Goal: Navigation & Orientation: Find specific page/section

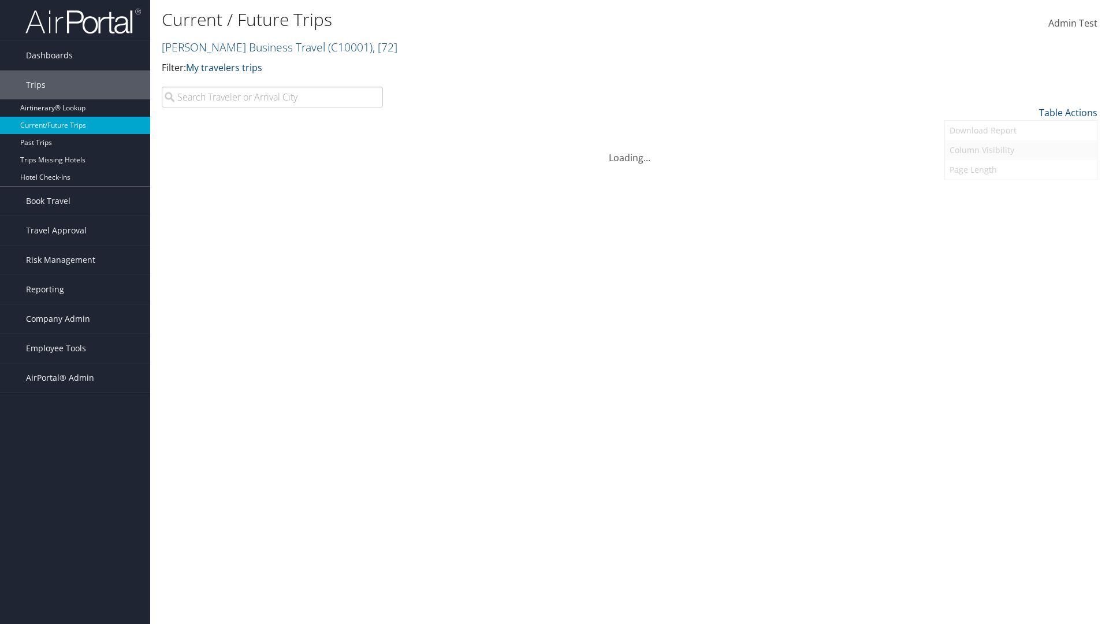
click at [1021, 150] on link "Column Visibility" at bounding box center [1021, 150] width 152 height 20
click at [1021, 151] on link "Departure City" at bounding box center [1021, 152] width 152 height 20
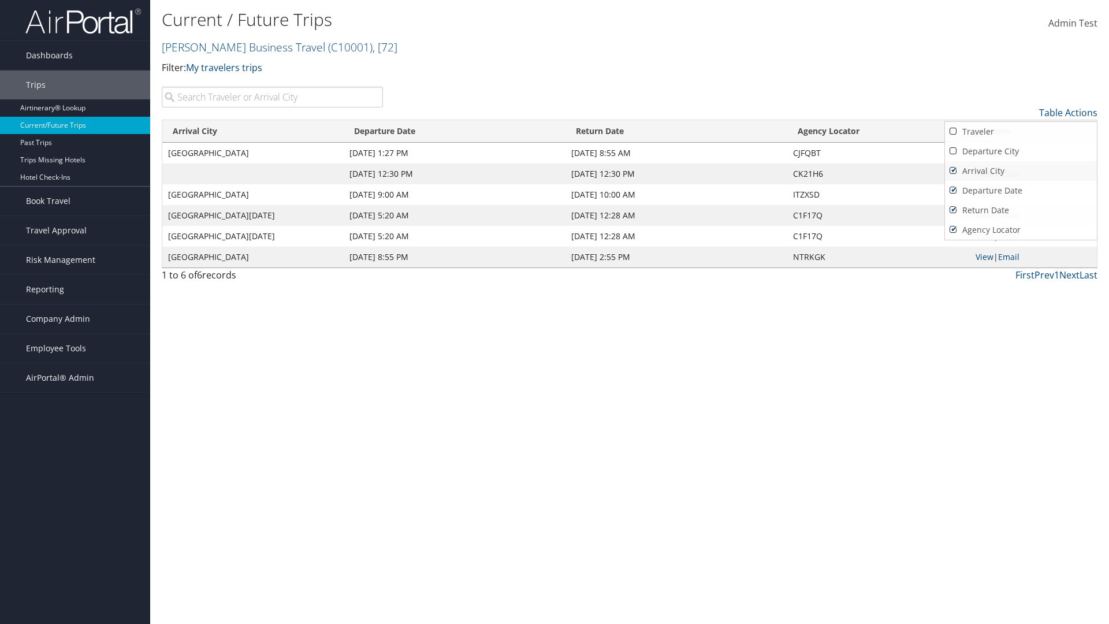
click at [1021, 171] on link "Arrival City" at bounding box center [1021, 171] width 152 height 20
click at [1021, 191] on link "Departure Date" at bounding box center [1021, 191] width 152 height 20
click at [1021, 210] on link "Return Date" at bounding box center [1021, 210] width 152 height 20
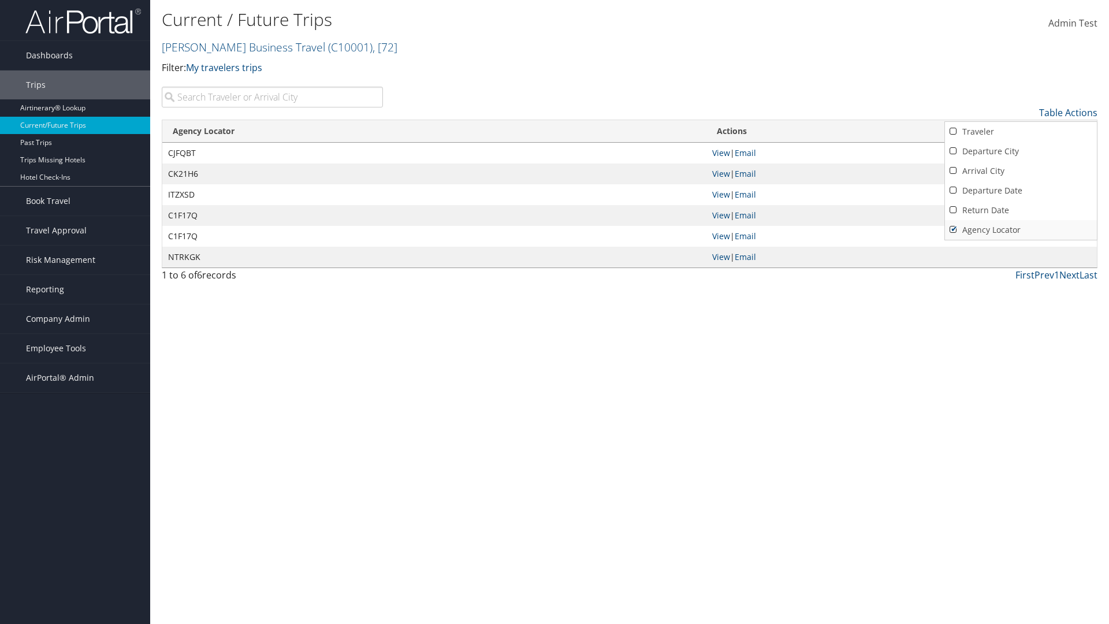
click at [1021, 230] on link "Agency Locator" at bounding box center [1021, 230] width 152 height 20
click at [1021, 210] on link "Return Date" at bounding box center [1021, 210] width 152 height 20
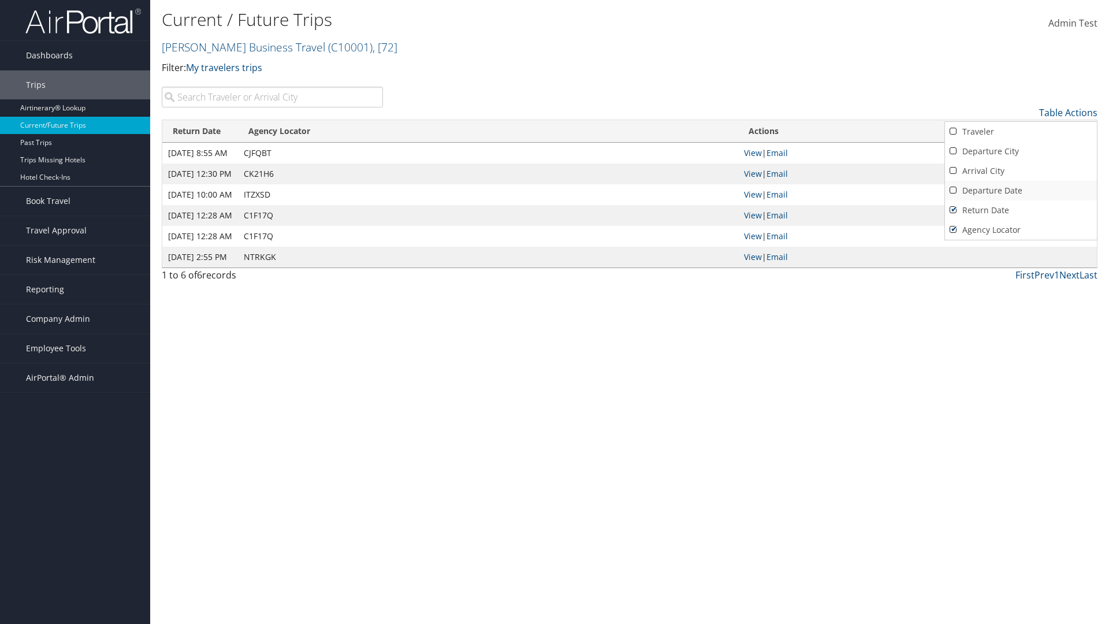
click at [1021, 191] on link "Departure Date" at bounding box center [1021, 191] width 152 height 20
click at [1021, 171] on link "Arrival City" at bounding box center [1021, 171] width 152 height 20
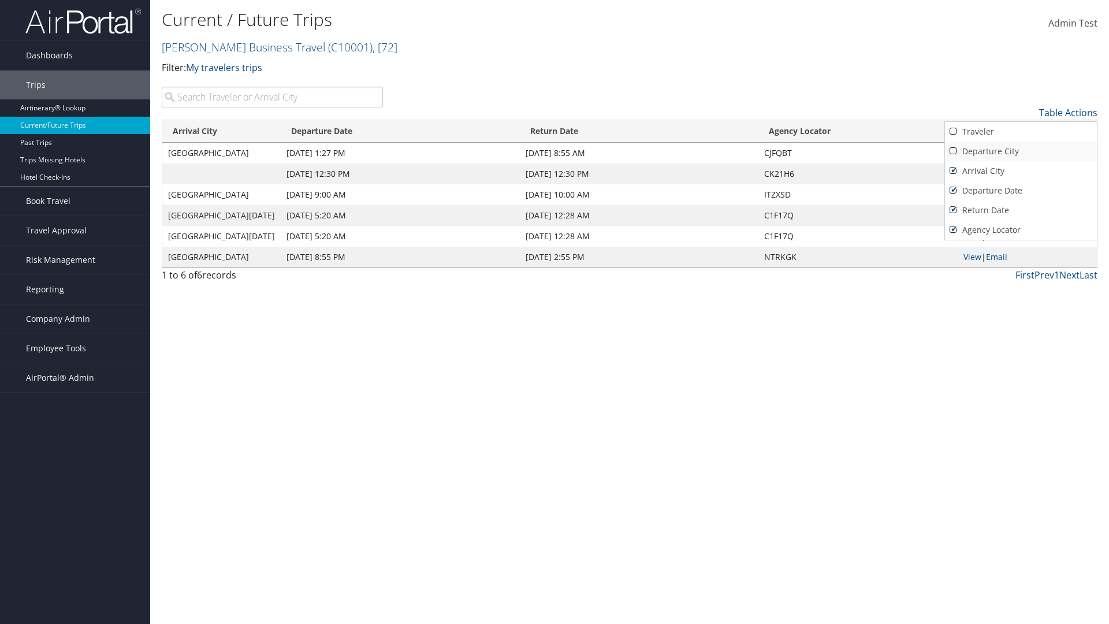
click at [1021, 151] on link "Departure City" at bounding box center [1021, 152] width 152 height 20
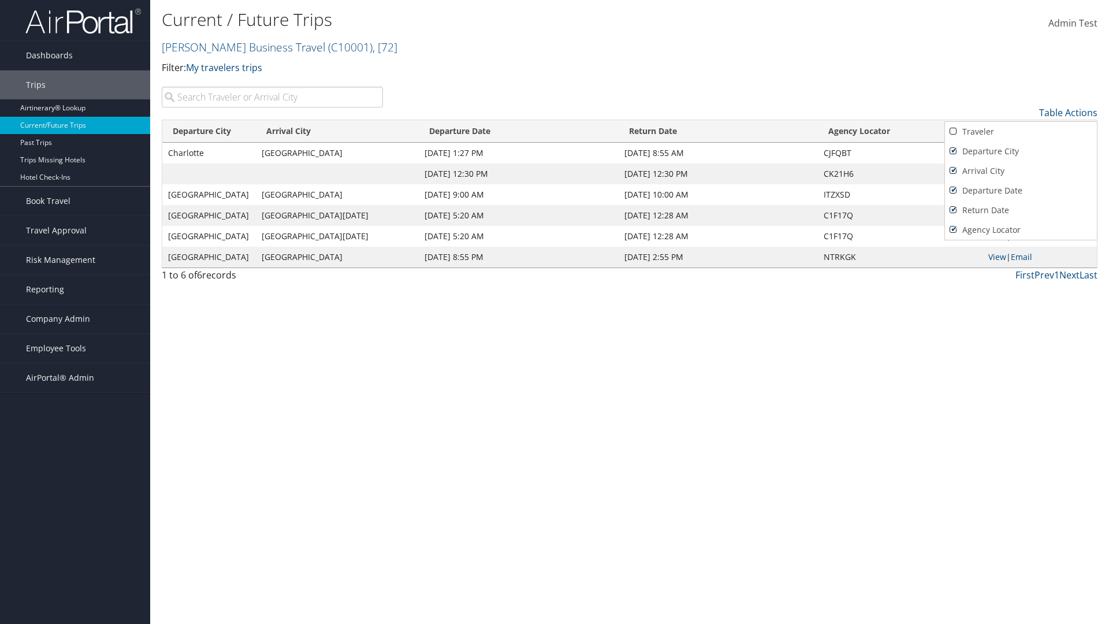
click at [1021, 132] on link "Traveler" at bounding box center [1021, 132] width 152 height 20
click at [555, 312] on div at bounding box center [554, 312] width 1109 height 624
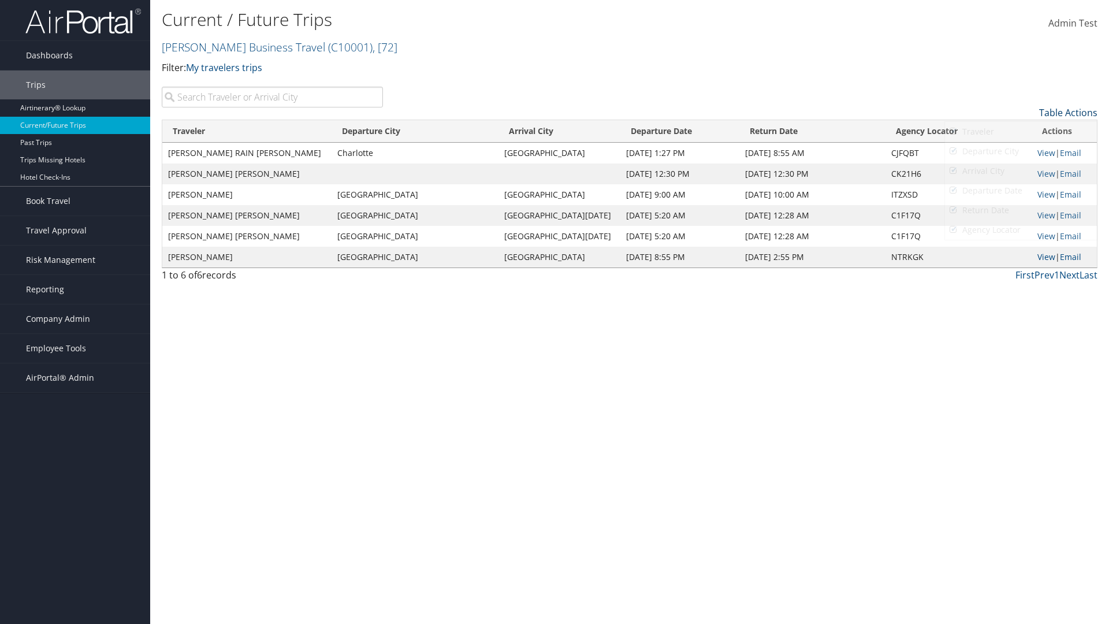
click at [1068, 113] on link "Table Actions" at bounding box center [1068, 112] width 58 height 13
click at [1021, 151] on link "25" at bounding box center [1021, 152] width 152 height 20
click at [1068, 113] on link "Table Actions" at bounding box center [1068, 112] width 58 height 13
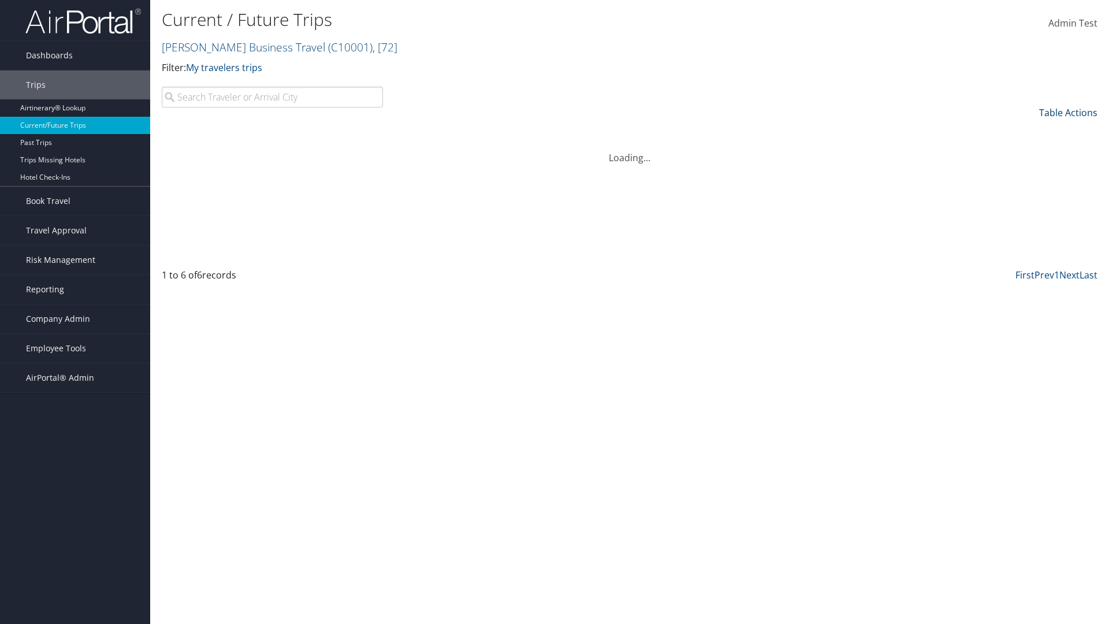
click at [1068, 113] on link "Table Actions" at bounding box center [1068, 112] width 58 height 13
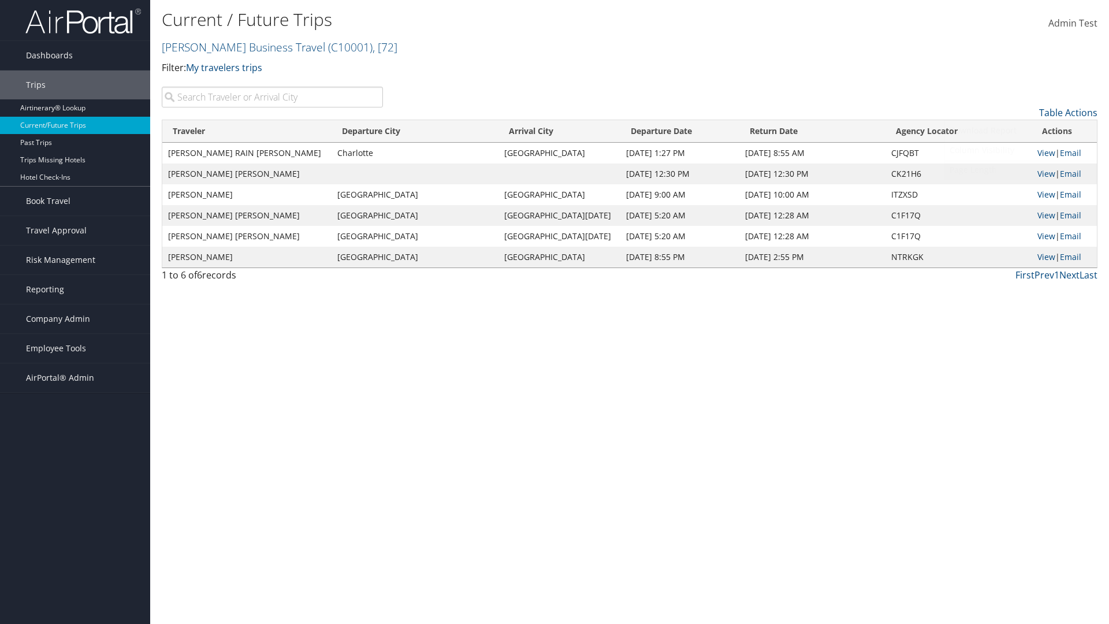
click at [1021, 170] on link "Page Length" at bounding box center [1021, 170] width 152 height 20
